Goal: Information Seeking & Learning: Learn about a topic

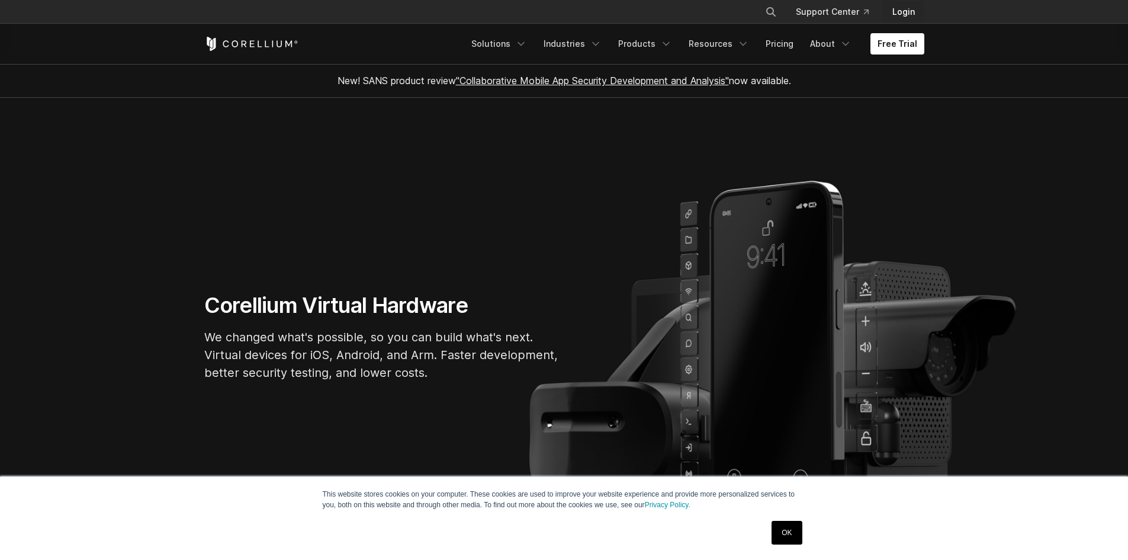
click at [907, 14] on link "Login" at bounding box center [903, 11] width 41 height 21
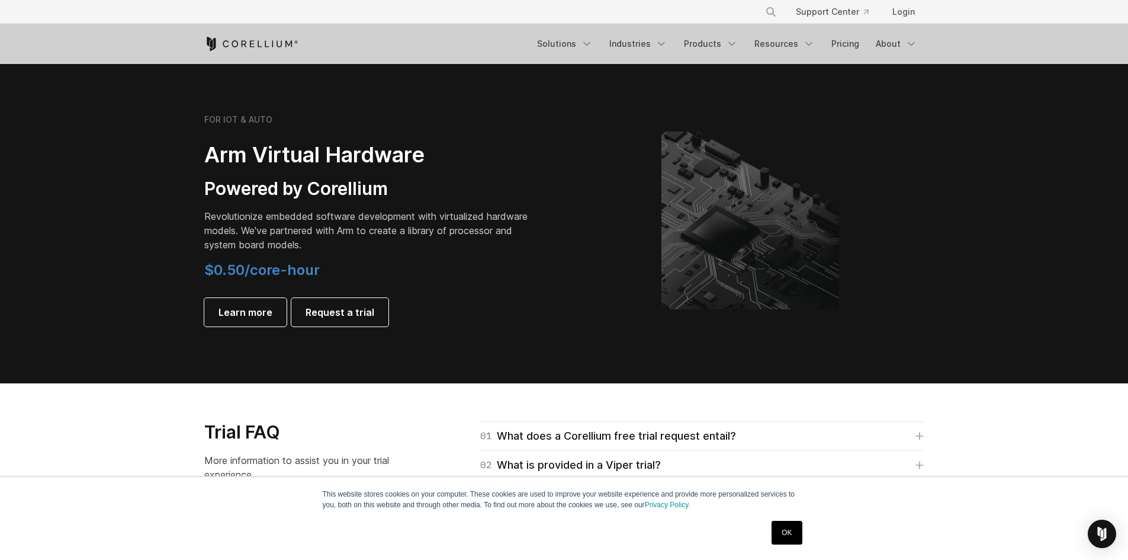
scroll to position [948, 0]
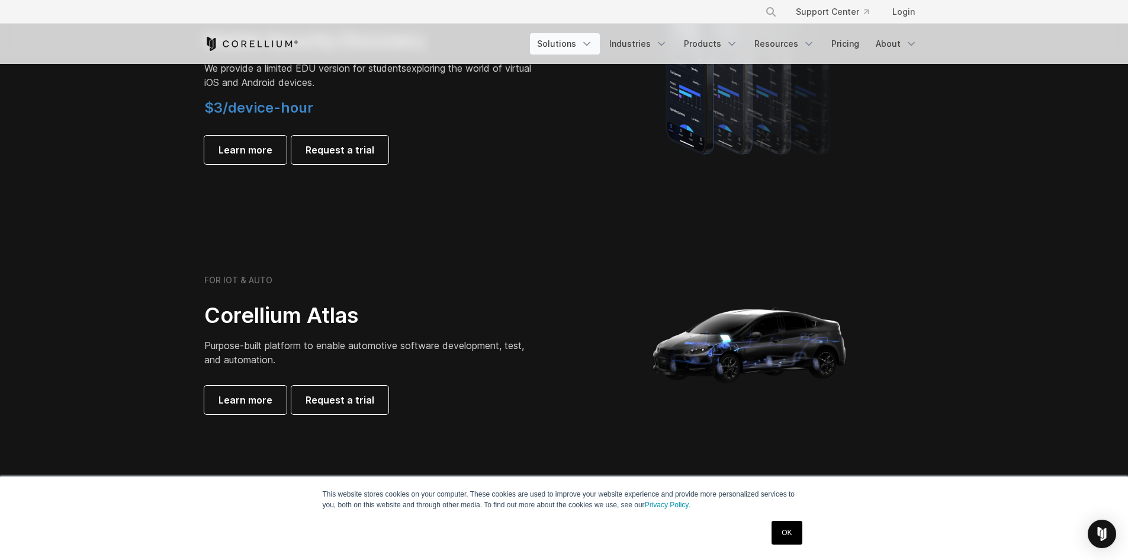
click at [557, 38] on link "Solutions" at bounding box center [565, 43] width 70 height 21
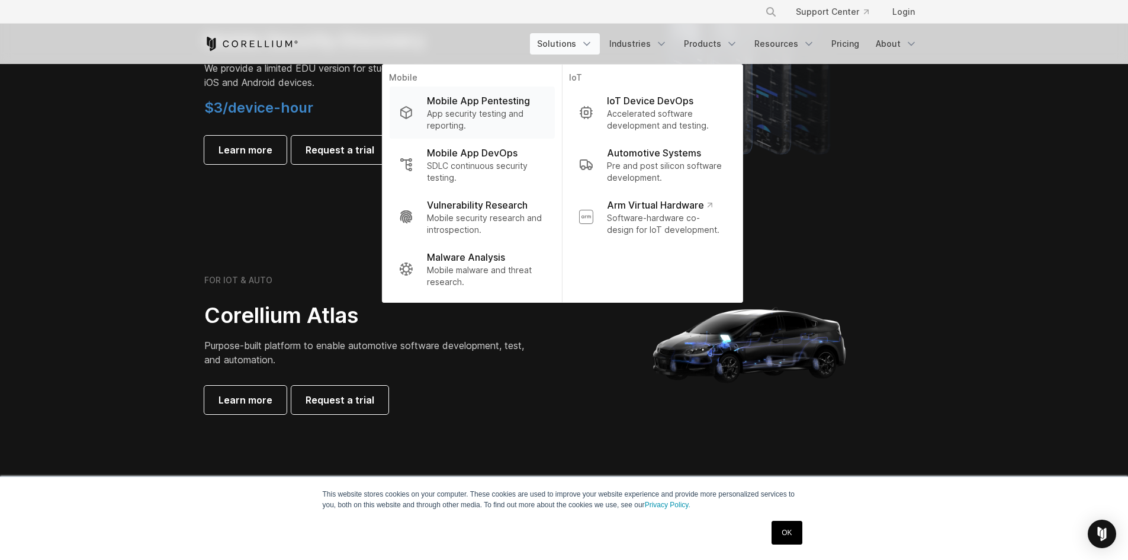
click at [503, 105] on p "Mobile App Pentesting" at bounding box center [478, 101] width 103 height 14
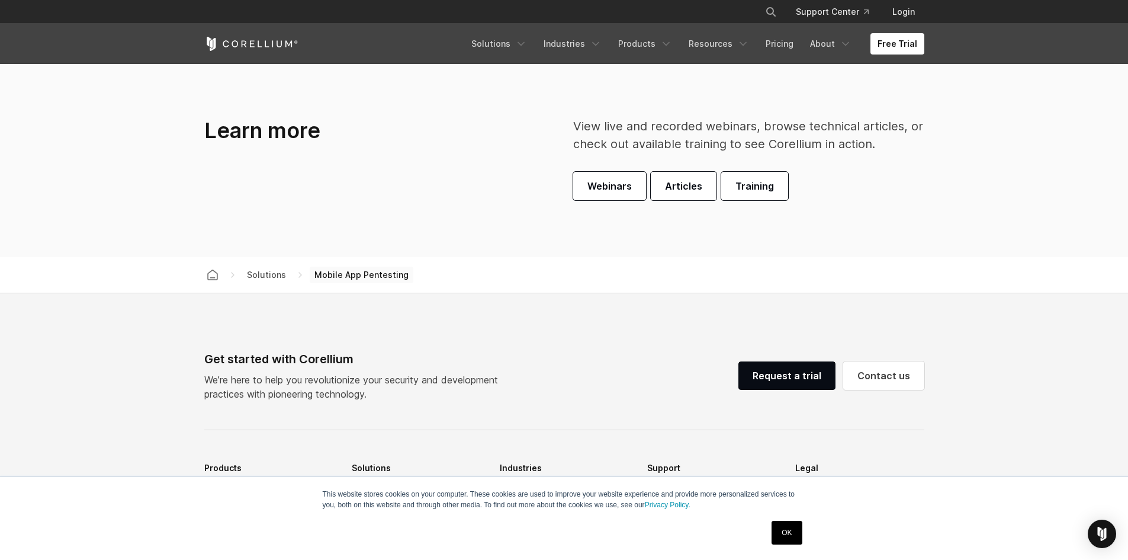
scroll to position [3672, 0]
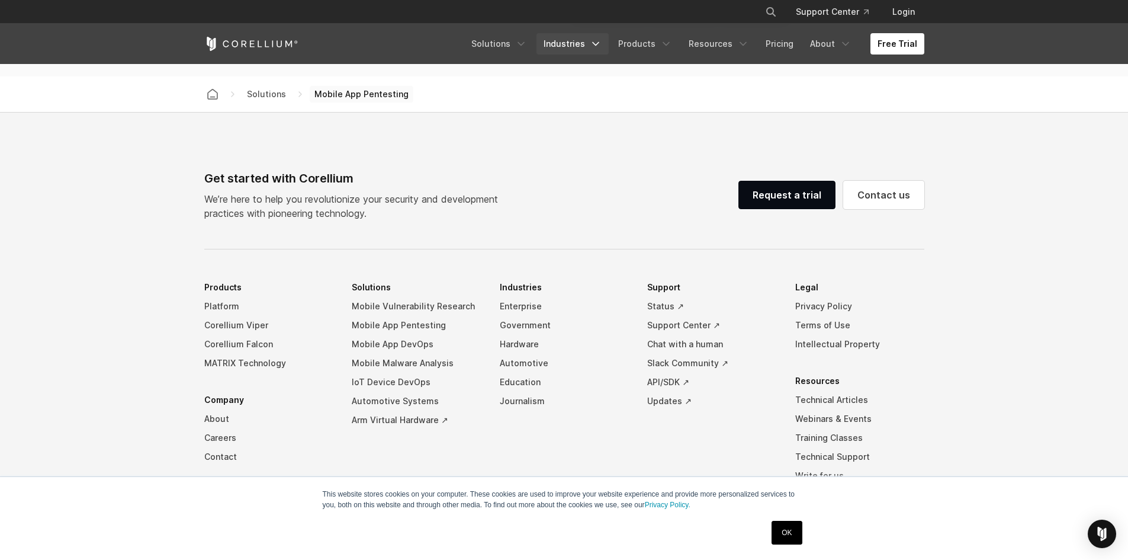
click at [575, 50] on link "Industries" at bounding box center [573, 43] width 72 height 21
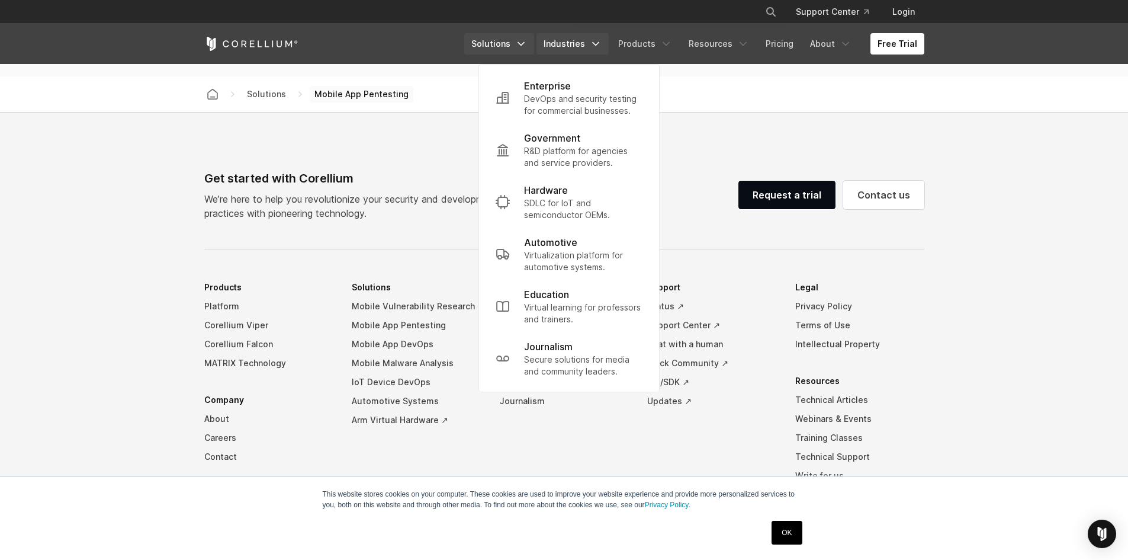
click at [534, 43] on link "Solutions" at bounding box center [499, 43] width 70 height 21
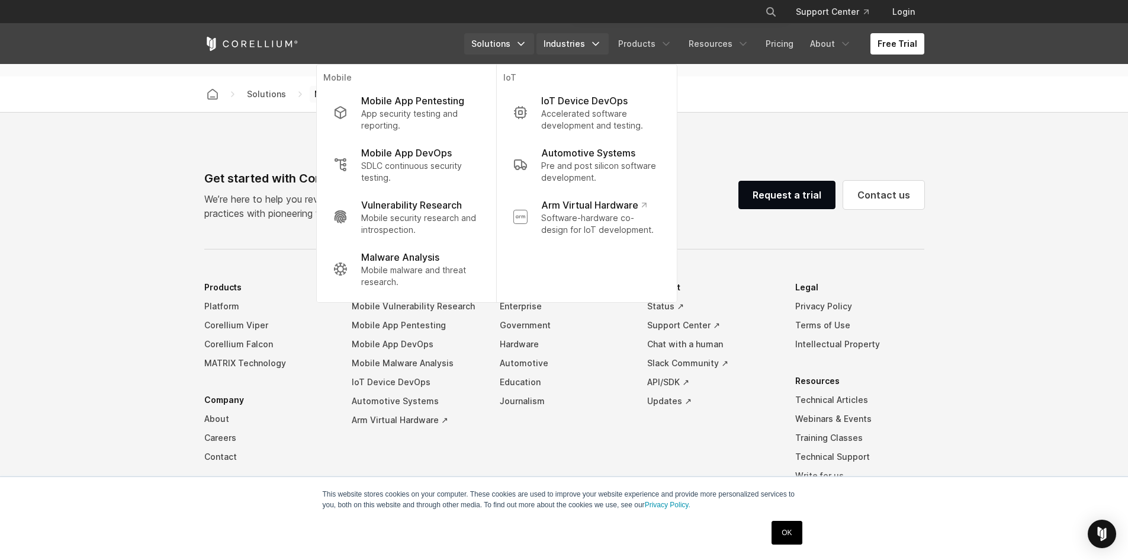
click at [604, 38] on link "Industries" at bounding box center [573, 43] width 72 height 21
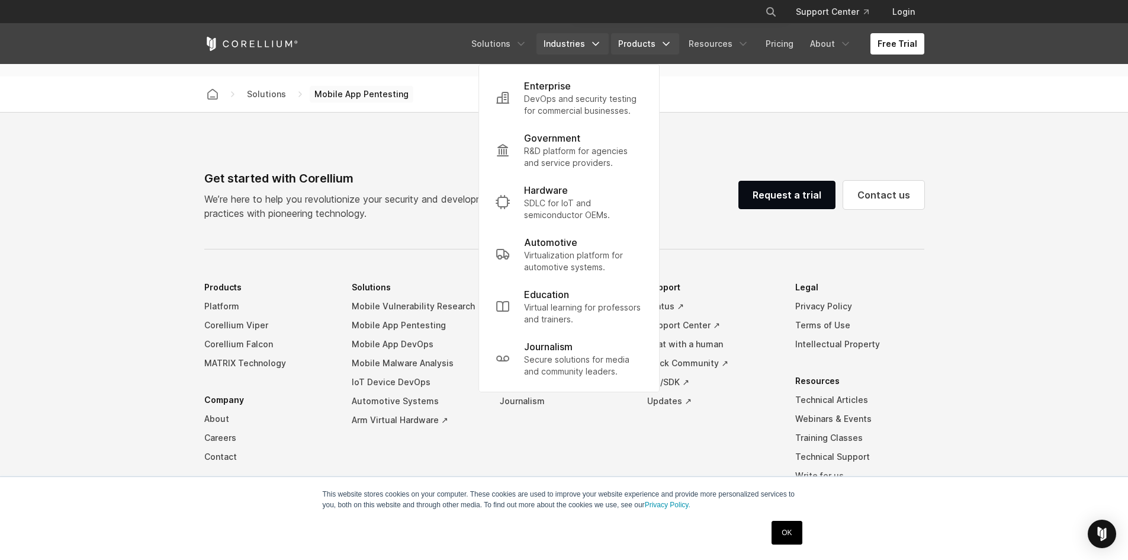
click at [650, 45] on link "Products" at bounding box center [645, 43] width 68 height 21
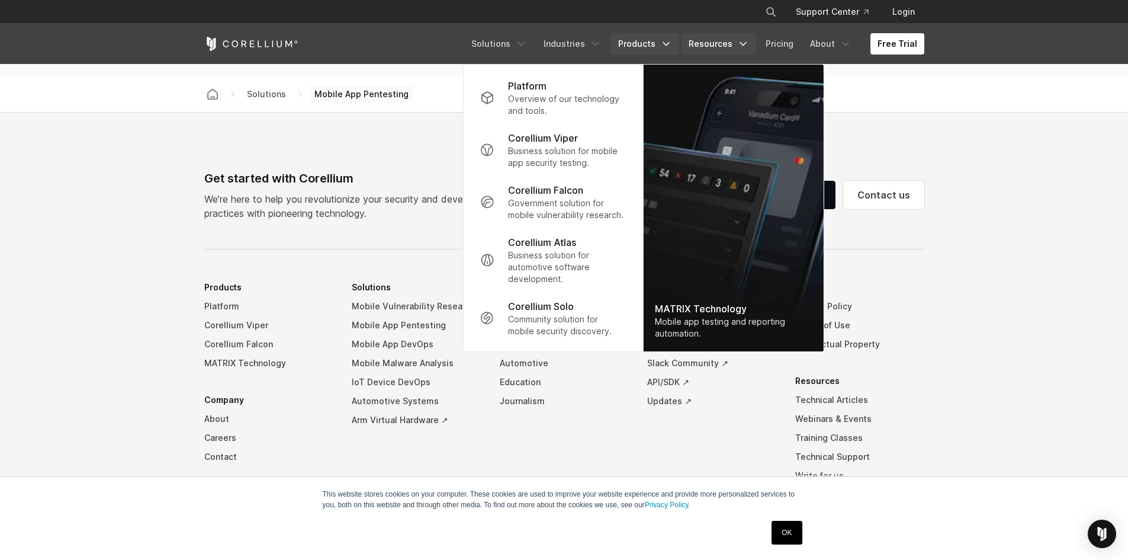
click at [712, 44] on link "Resources" at bounding box center [719, 43] width 75 height 21
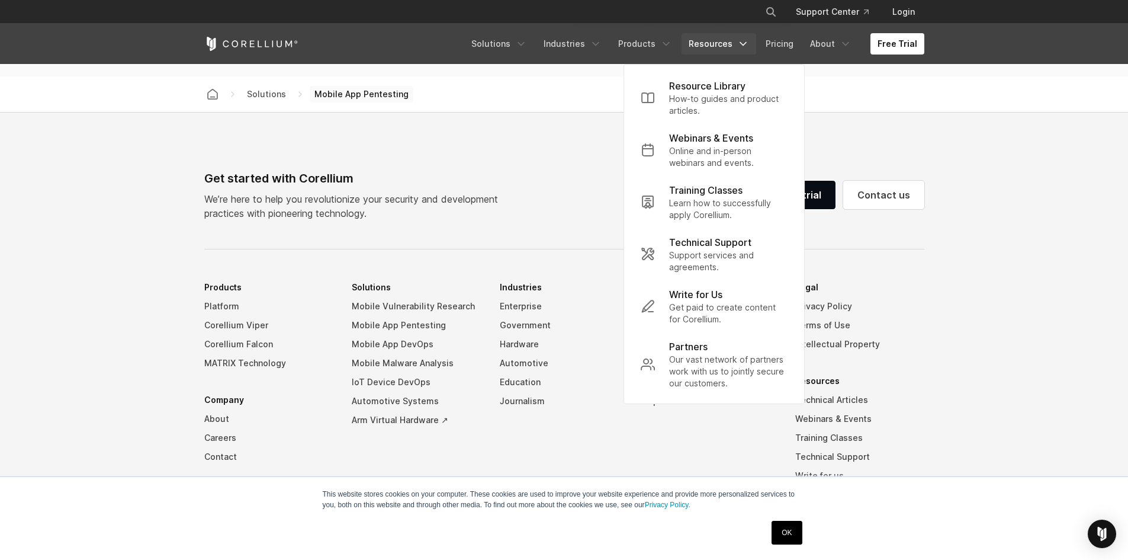
click at [868, 116] on footer "Get started with Corellium We’re here to help you revolutionize your security a…" at bounding box center [564, 378] width 1128 height 531
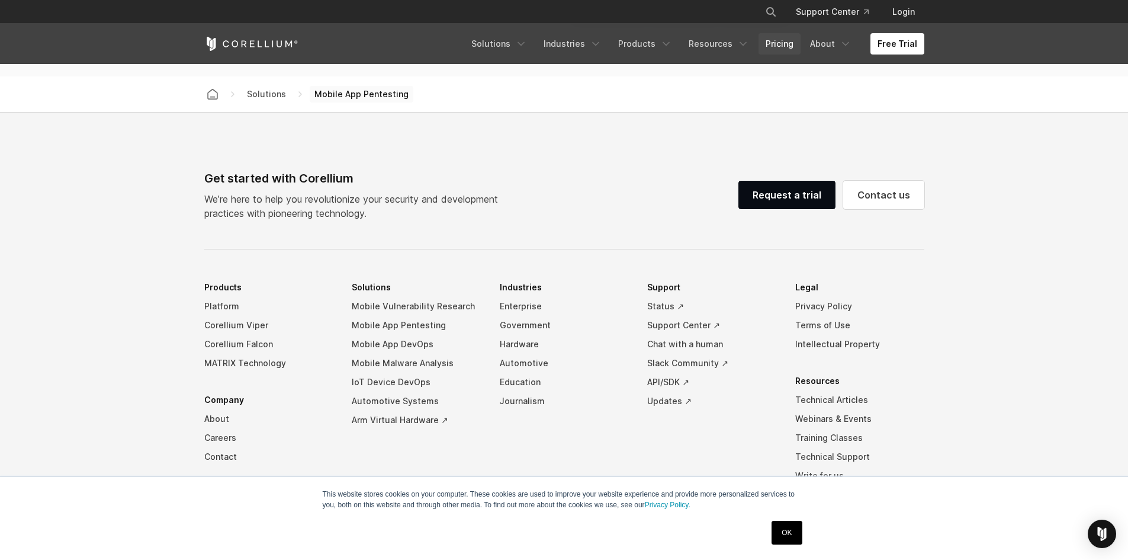
click at [780, 45] on link "Pricing" at bounding box center [780, 43] width 42 height 21
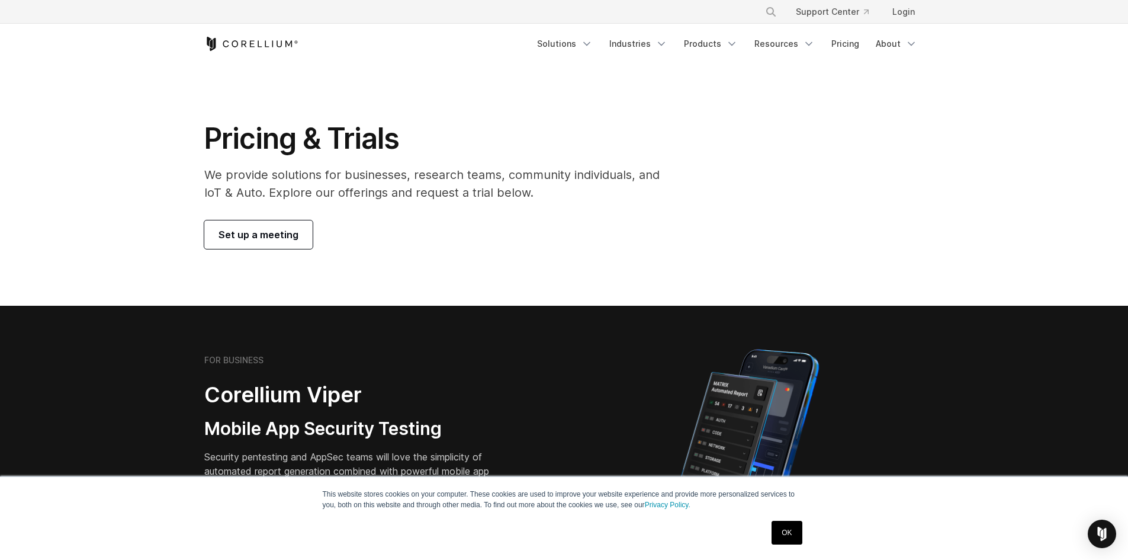
drag, startPoint x: 806, startPoint y: 225, endPoint x: 793, endPoint y: 224, distance: 13.0
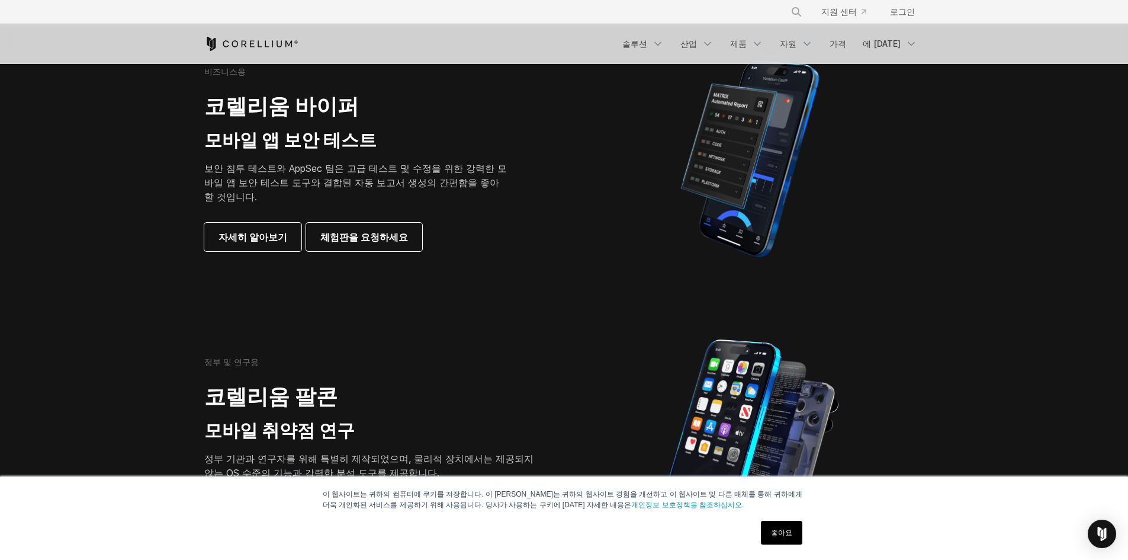
scroll to position [296, 0]
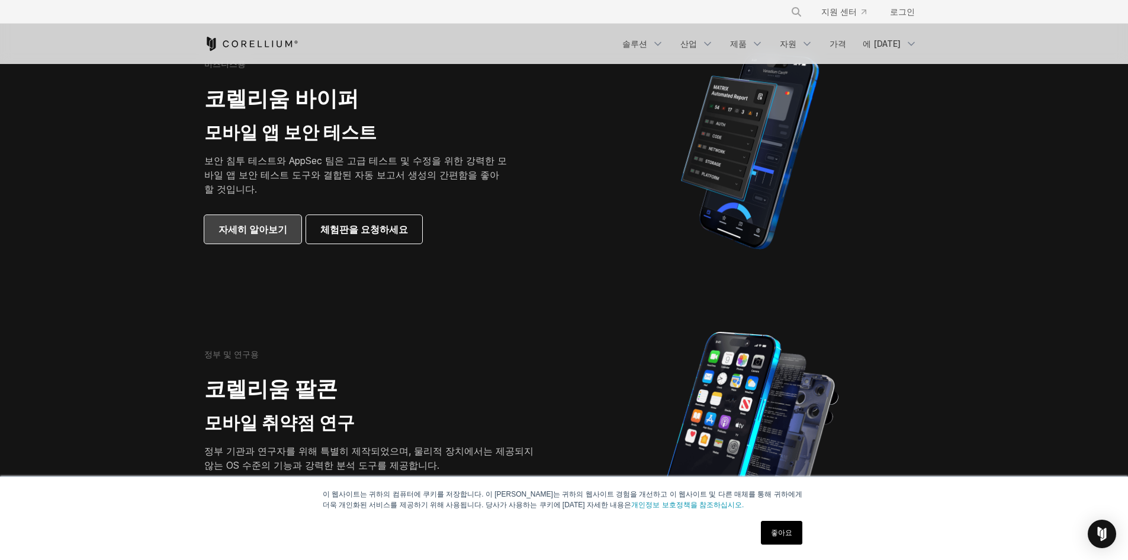
click at [242, 233] on font "자세히 알아보기" at bounding box center [253, 229] width 69 height 12
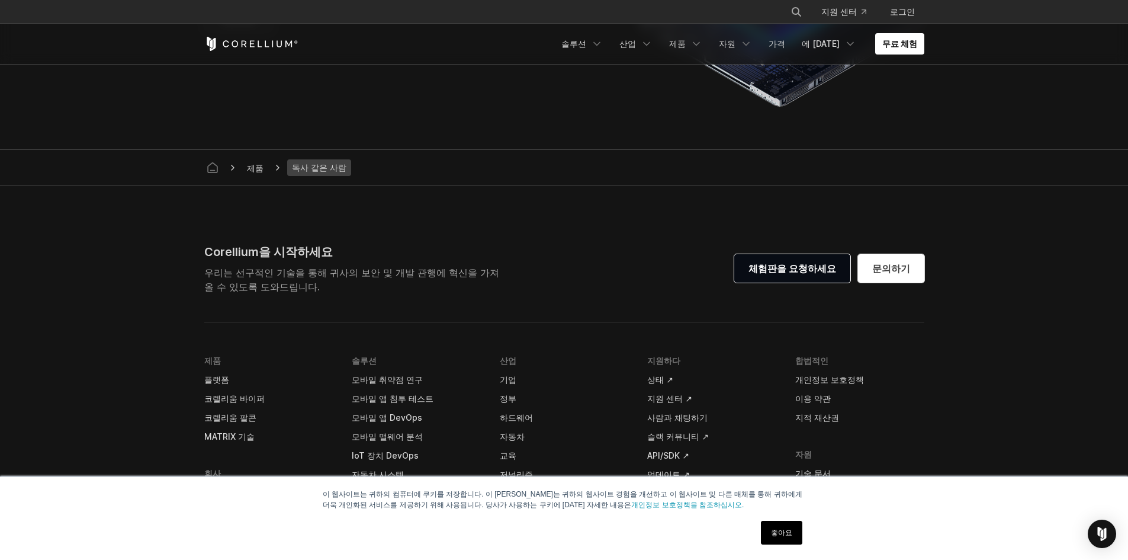
scroll to position [3376, 0]
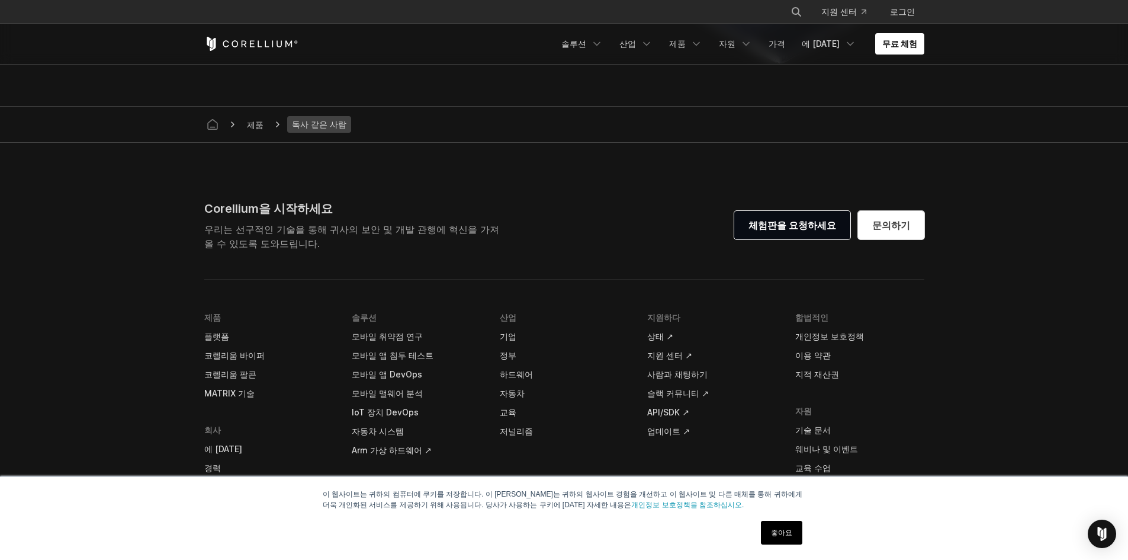
drag, startPoint x: 666, startPoint y: 127, endPoint x: 657, endPoint y: 142, distance: 16.8
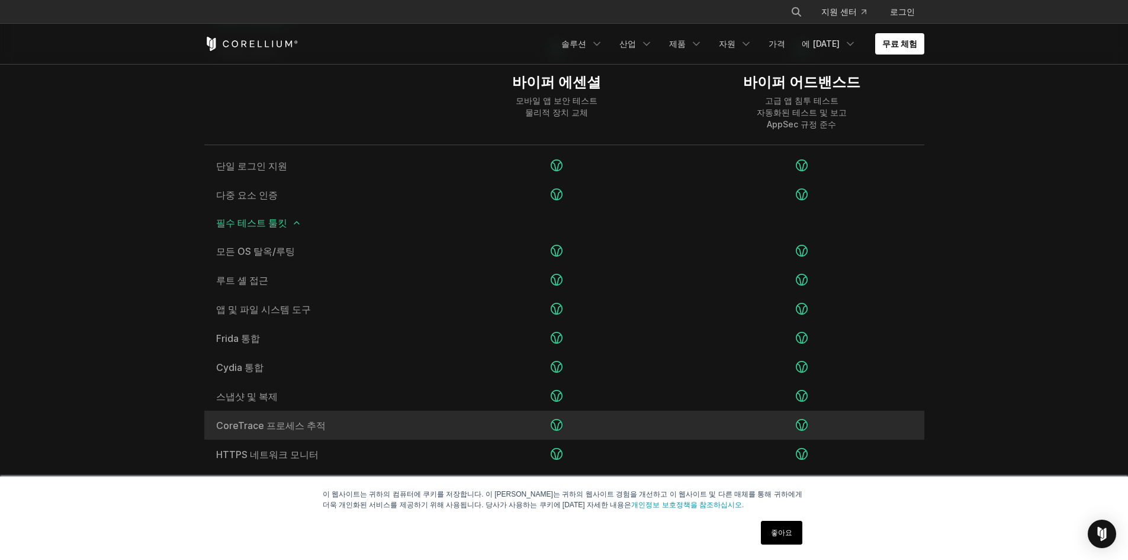
scroll to position [1642, 0]
